Goal: Transaction & Acquisition: Purchase product/service

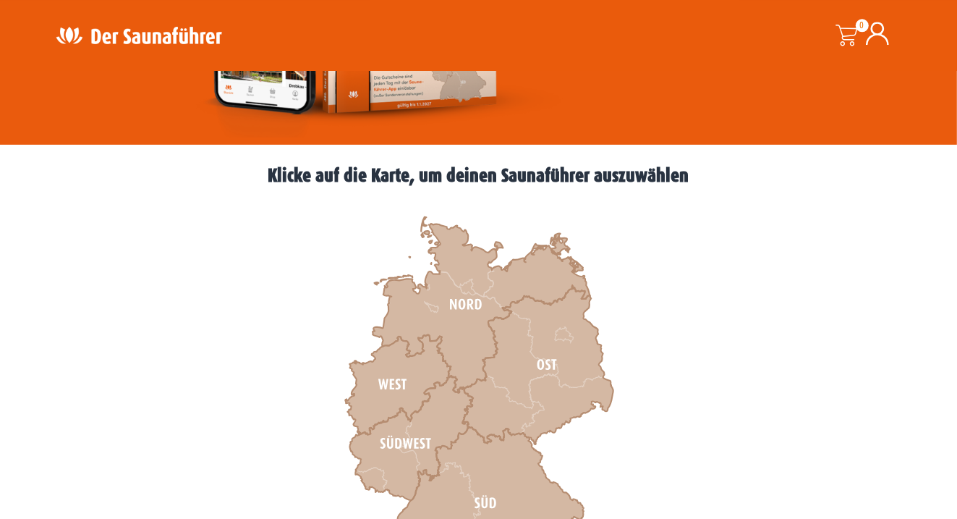
scroll to position [325, 0]
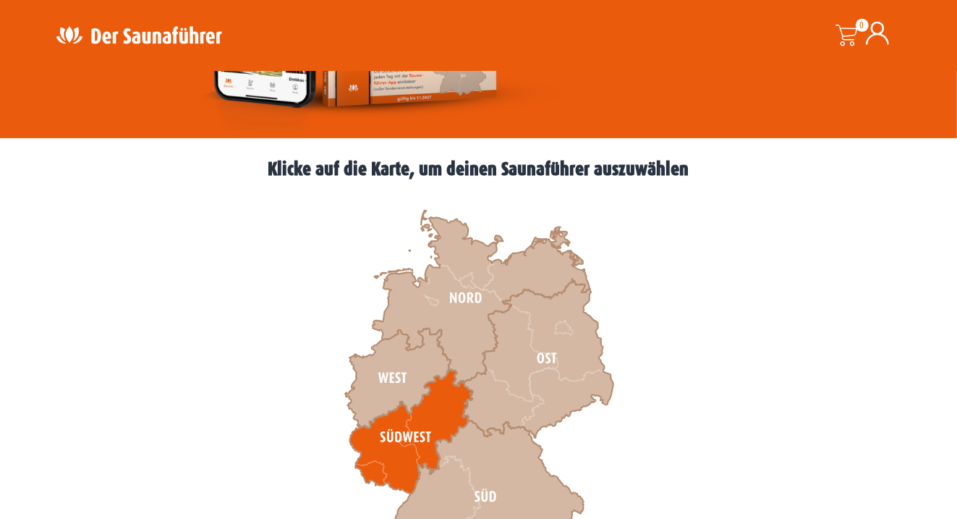
click at [426, 422] on icon at bounding box center [410, 432] width 123 height 124
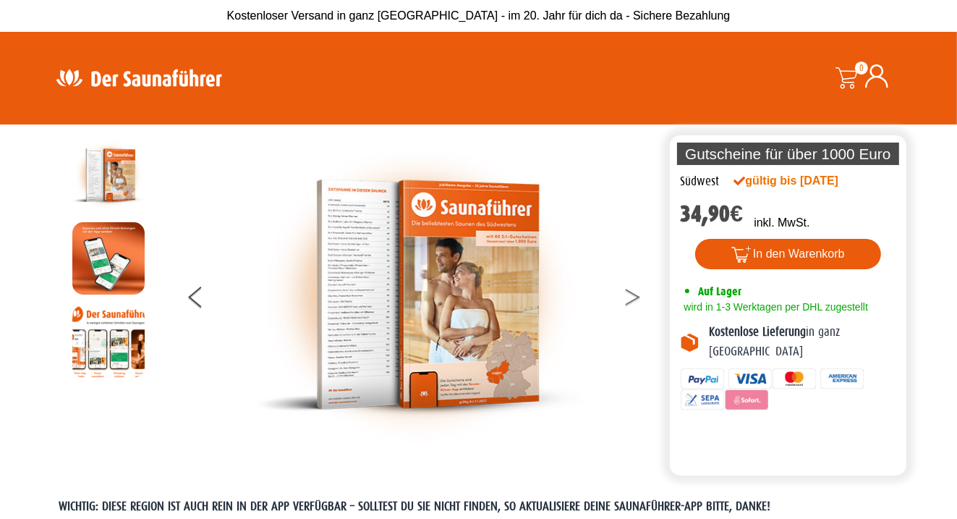
click at [637, 301] on button at bounding box center [642, 299] width 36 height 36
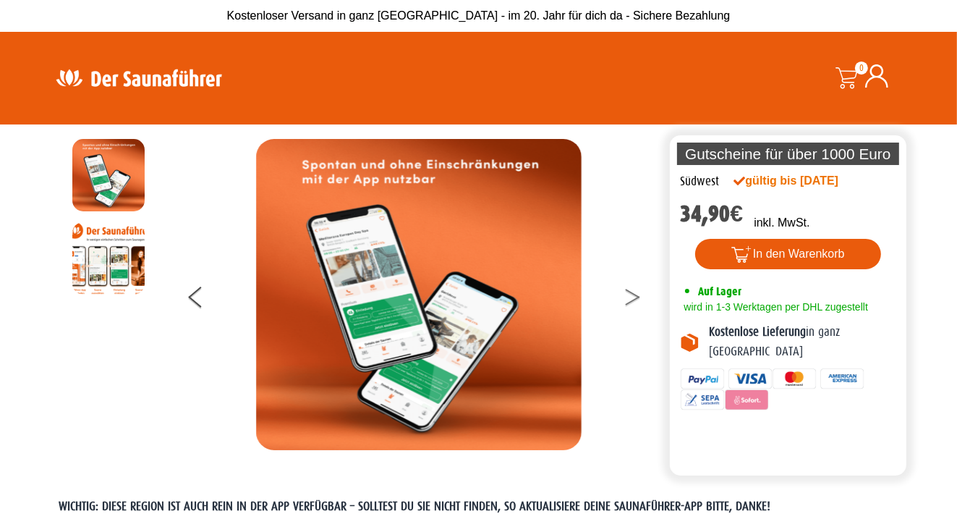
click at [634, 299] on icon at bounding box center [633, 300] width 14 height 9
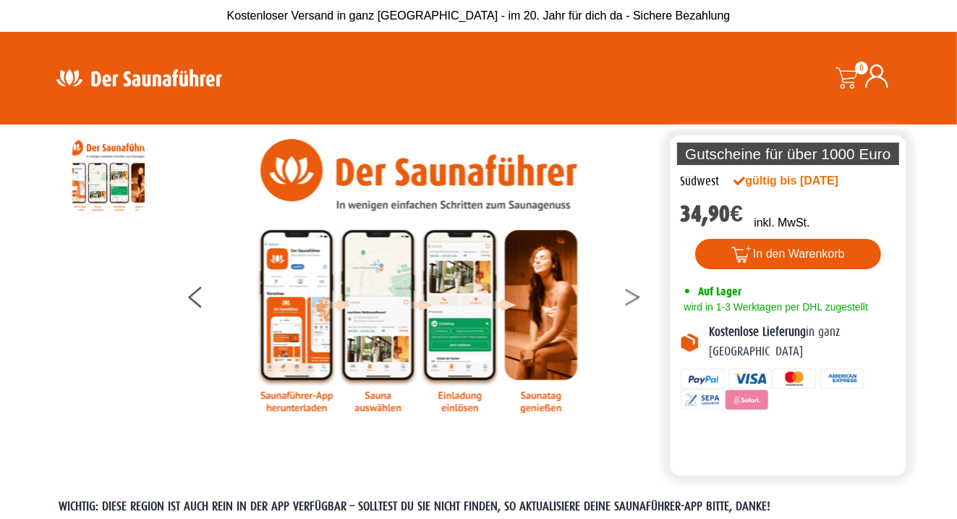
click at [634, 299] on icon at bounding box center [633, 300] width 14 height 9
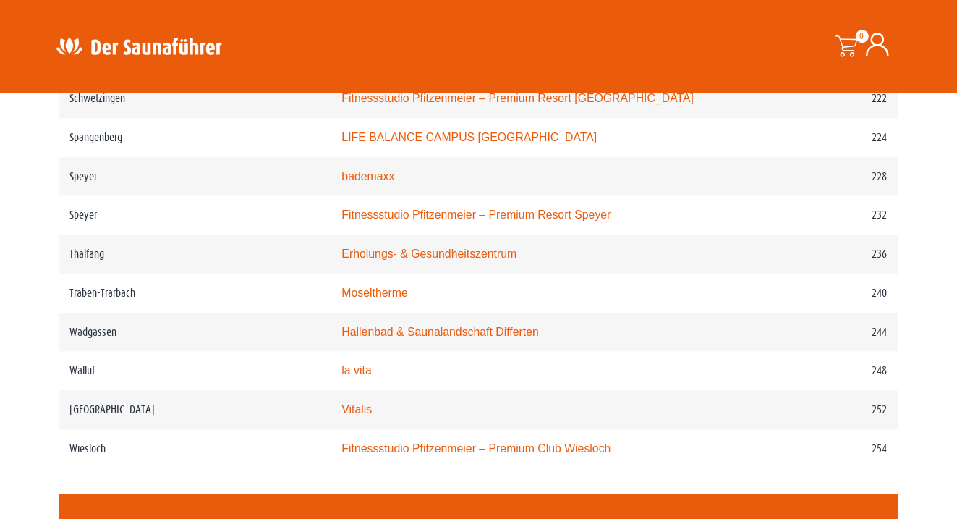
scroll to position [2873, 0]
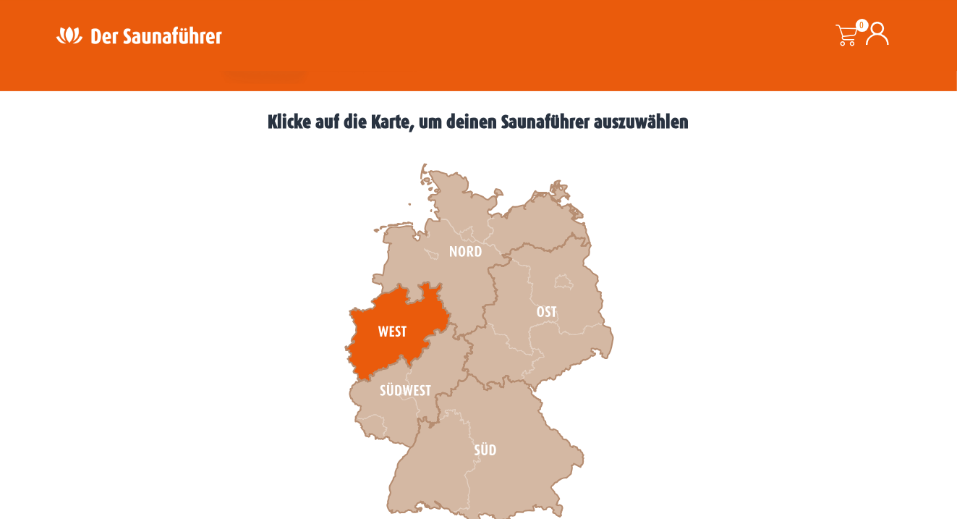
scroll to position [412, 0]
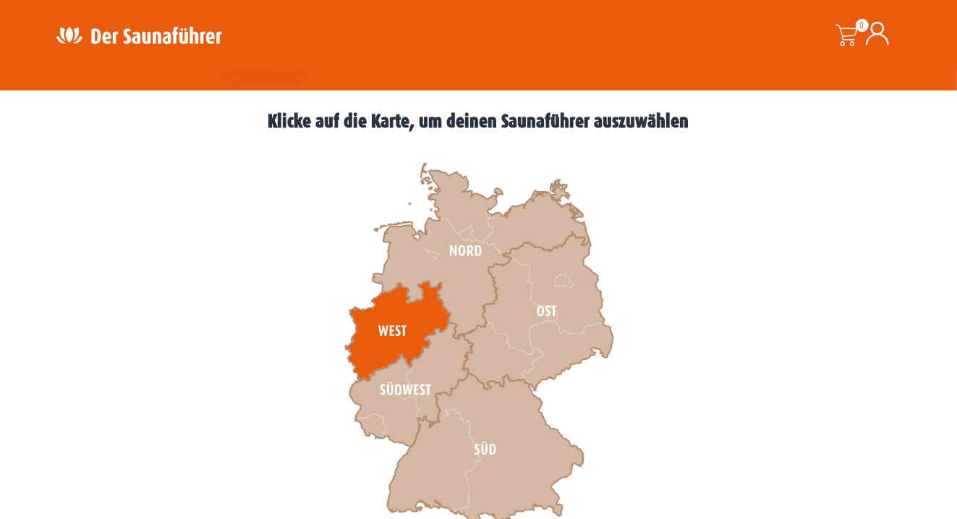
click at [383, 328] on icon at bounding box center [398, 331] width 106 height 100
